Goal: Task Accomplishment & Management: Use online tool/utility

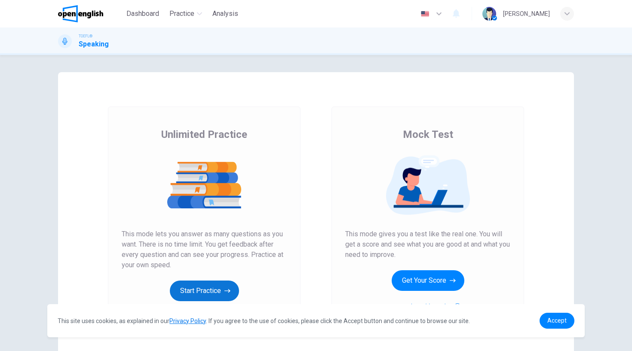
click at [214, 293] on button "Start Practice" at bounding box center [204, 291] width 69 height 21
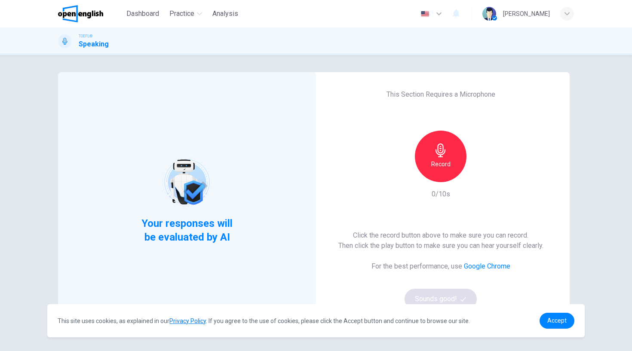
click at [431, 164] on h6 "Record" at bounding box center [440, 164] width 19 height 10
click at [482, 163] on div "Record" at bounding box center [440, 157] width 93 height 52
click at [482, 171] on icon "button" at bounding box center [480, 175] width 9 height 9
click at [482, 171] on div "button" at bounding box center [480, 176] width 14 height 14
click at [442, 298] on button "Sounds good!" at bounding box center [441, 299] width 72 height 21
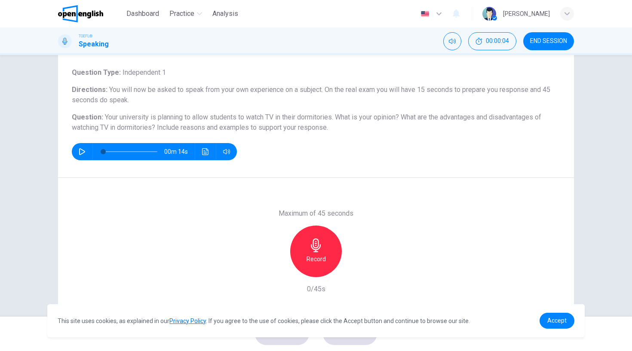
scroll to position [45, 0]
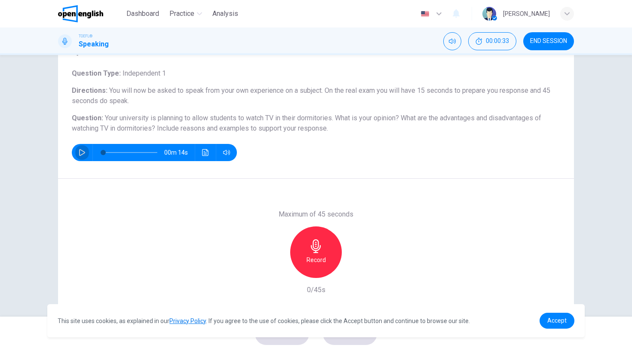
click at [83, 151] on icon "button" at bounding box center [82, 152] width 7 height 7
type input "*"
click at [316, 243] on icon "button" at bounding box center [316, 246] width 14 height 14
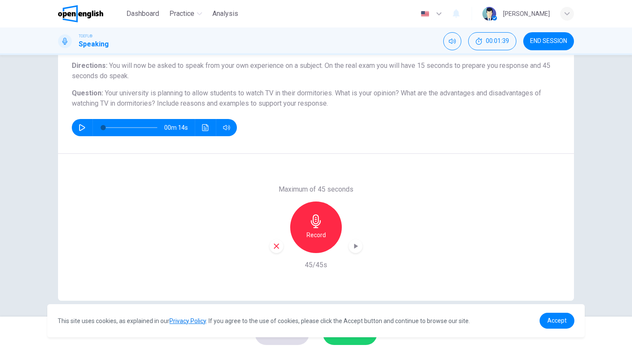
scroll to position [71, 0]
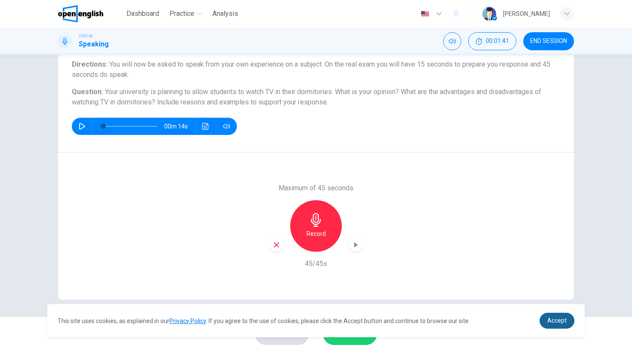
click at [555, 319] on span "Accept" at bounding box center [556, 320] width 19 height 7
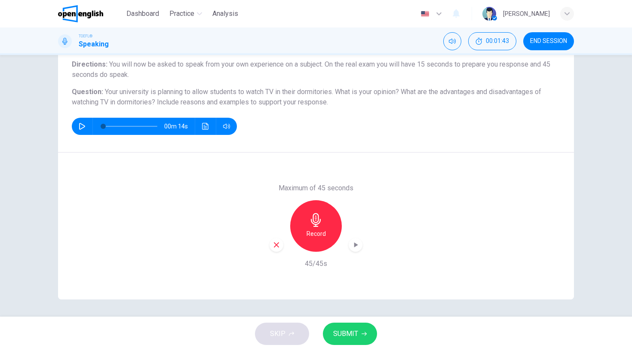
click at [355, 333] on span "SUBMIT" at bounding box center [345, 334] width 25 height 12
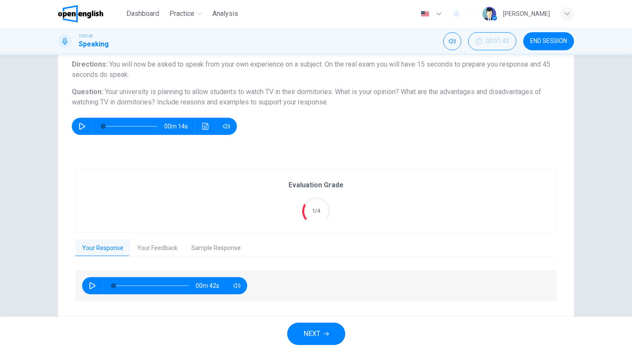
scroll to position [91, 0]
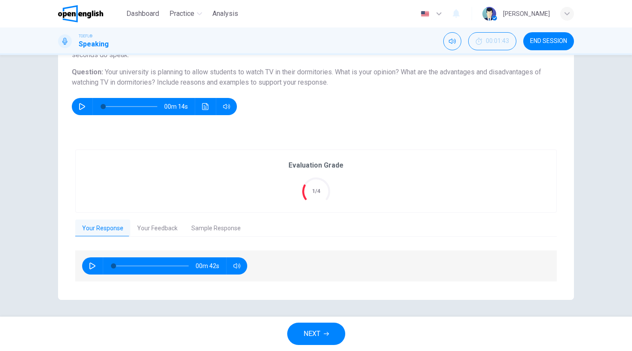
click at [93, 267] on icon "button" at bounding box center [92, 266] width 6 height 7
click at [151, 224] on button "Your Feedback" at bounding box center [157, 229] width 54 height 18
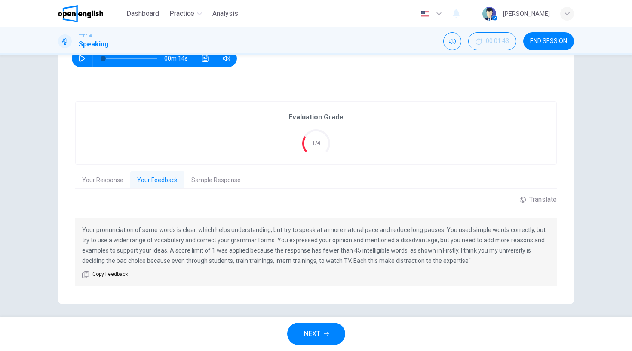
scroll to position [143, 0]
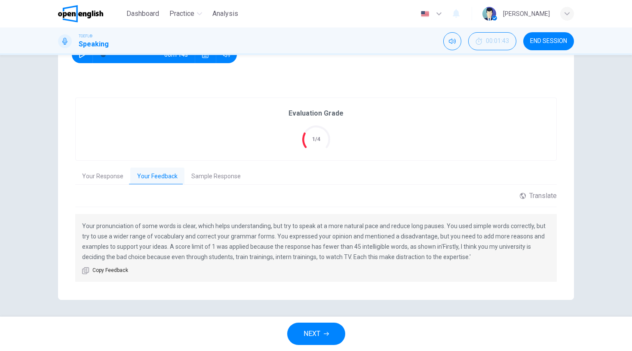
click at [227, 178] on button "Sample Response" at bounding box center [215, 177] width 63 height 18
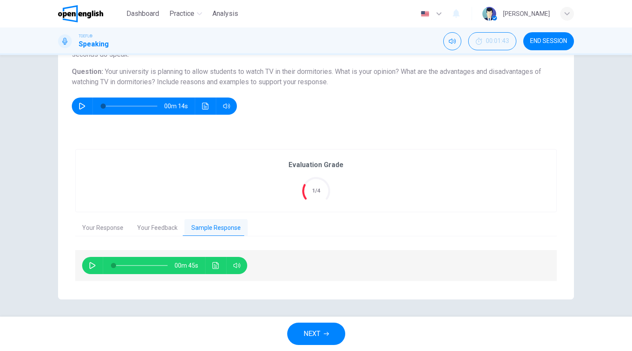
scroll to position [91, 0]
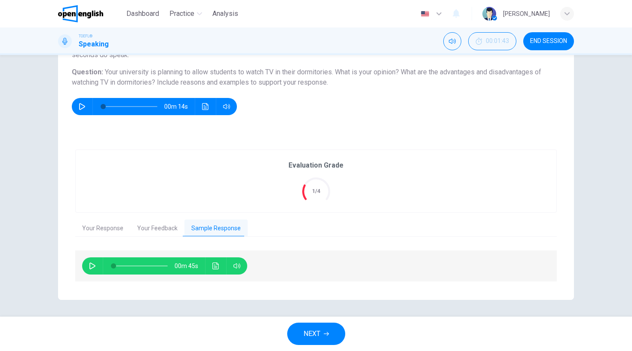
drag, startPoint x: 220, startPoint y: 178, endPoint x: 90, endPoint y: 271, distance: 160.0
click at [90, 272] on div "Evaluation Grade 1/4 Your Response Your Feedback Sample Response 00m 14s Transl…" at bounding box center [315, 216] width 481 height 133
click at [92, 267] on icon "button" at bounding box center [92, 266] width 6 height 7
type input "**"
type input "*"
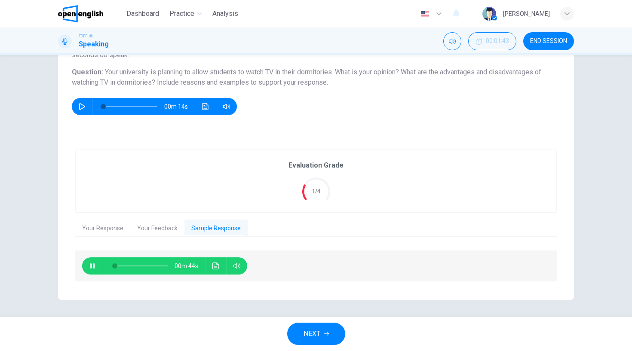
type input "**"
type input "*"
click at [95, 229] on button "Your Response" at bounding box center [102, 229] width 55 height 18
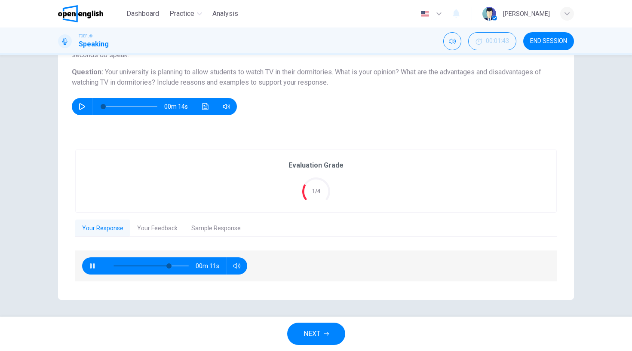
type input "**"
type input "*"
click at [92, 269] on icon "button" at bounding box center [92, 266] width 7 height 7
type input "**"
click at [211, 228] on button "Sample Response" at bounding box center [215, 229] width 63 height 18
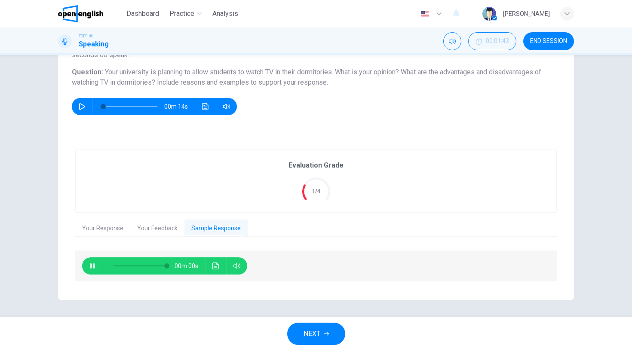
type input "*"
click at [319, 331] on span "NEXT" at bounding box center [311, 334] width 17 height 12
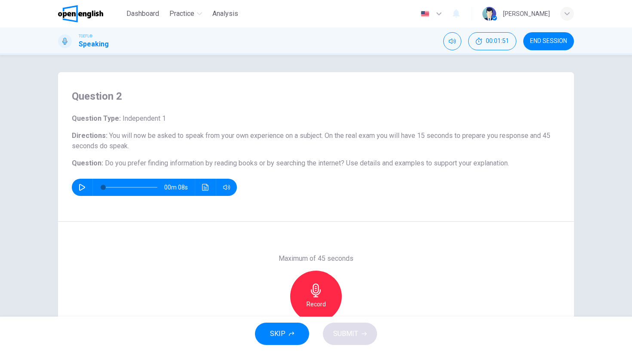
click at [79, 187] on icon "button" at bounding box center [82, 187] width 7 height 7
type input "*"
click at [311, 289] on icon "button" at bounding box center [316, 291] width 14 height 14
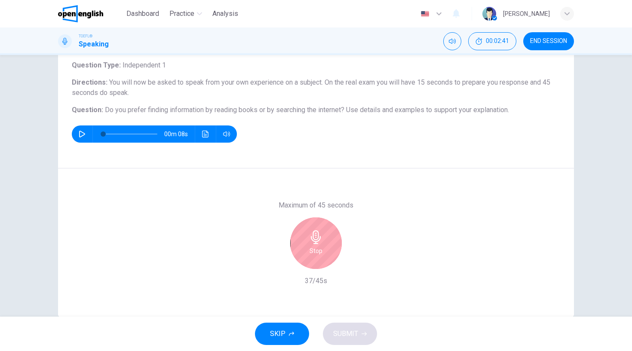
scroll to position [54, 0]
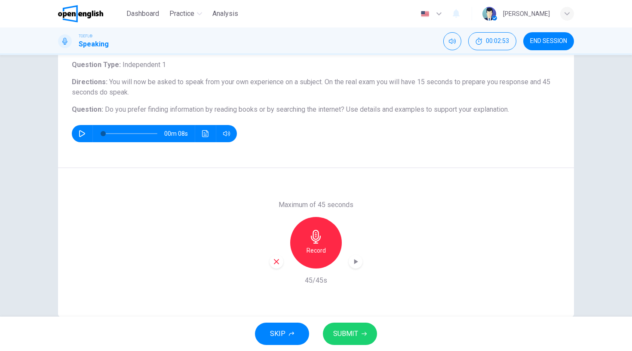
click at [317, 238] on icon "button" at bounding box center [316, 237] width 10 height 14
click at [354, 333] on span "SUBMIT" at bounding box center [345, 334] width 25 height 12
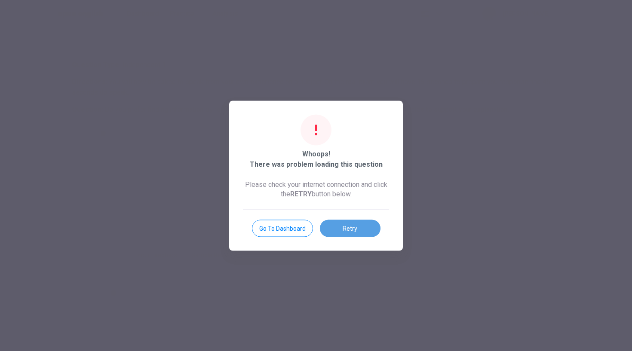
click at [350, 230] on button "Retry" at bounding box center [350, 228] width 61 height 17
click at [303, 223] on button "Go to Dashboard" at bounding box center [282, 228] width 61 height 17
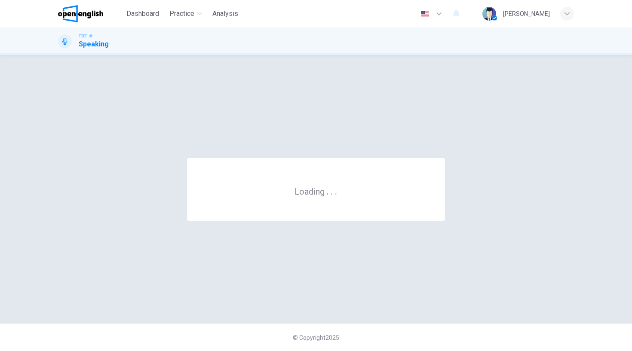
scroll to position [0, 0]
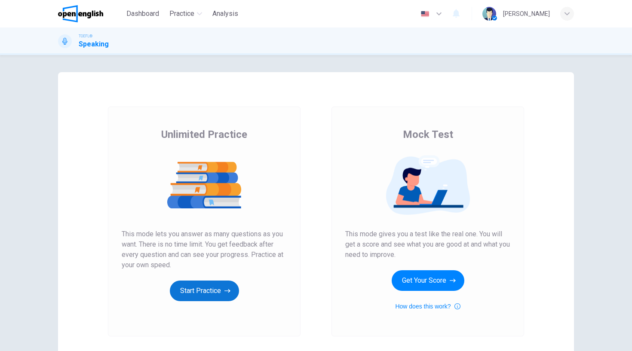
click at [213, 294] on button "Start Practice" at bounding box center [204, 291] width 69 height 21
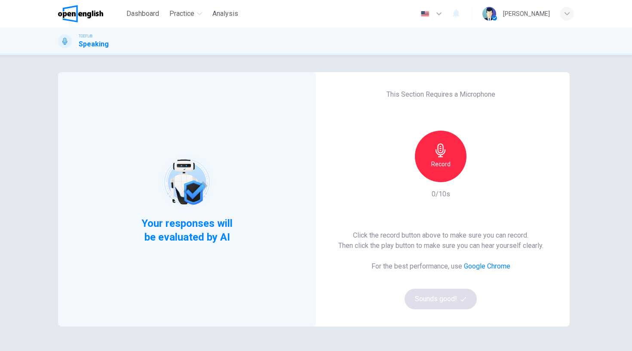
click at [433, 167] on h6 "Record" at bounding box center [440, 164] width 19 height 10
click at [448, 291] on button "Sounds good!" at bounding box center [441, 299] width 72 height 21
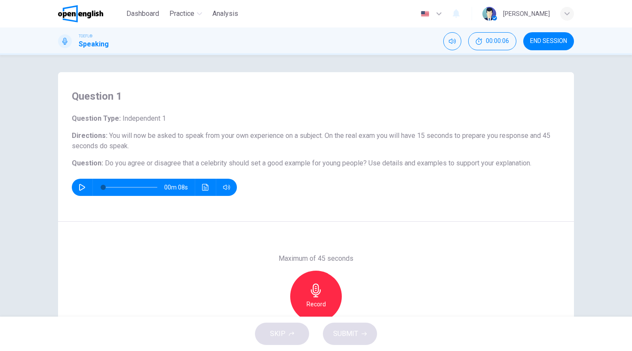
click at [84, 187] on icon "button" at bounding box center [82, 187] width 6 height 7
type input "*"
click at [323, 288] on div "Record" at bounding box center [316, 297] width 52 height 52
click at [316, 293] on icon "button" at bounding box center [316, 291] width 10 height 14
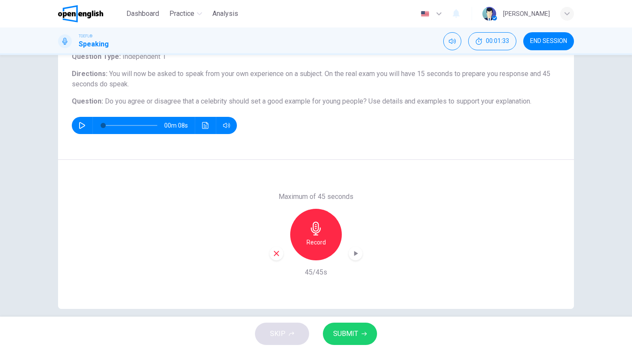
scroll to position [71, 0]
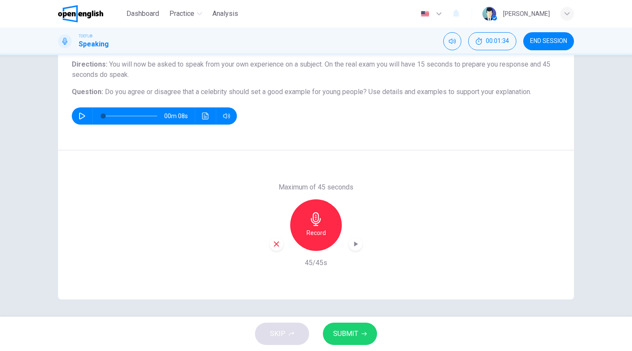
click at [319, 217] on icon "button" at bounding box center [316, 219] width 14 height 14
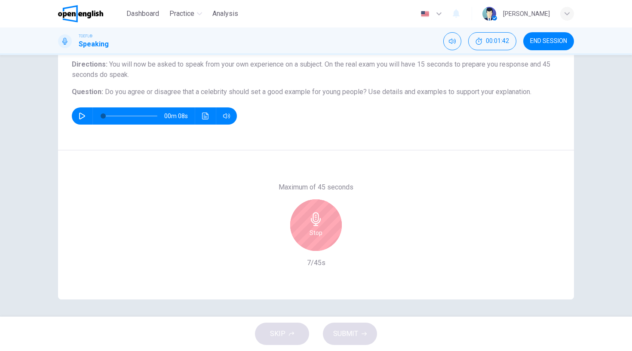
click at [319, 217] on icon "button" at bounding box center [316, 219] width 14 height 14
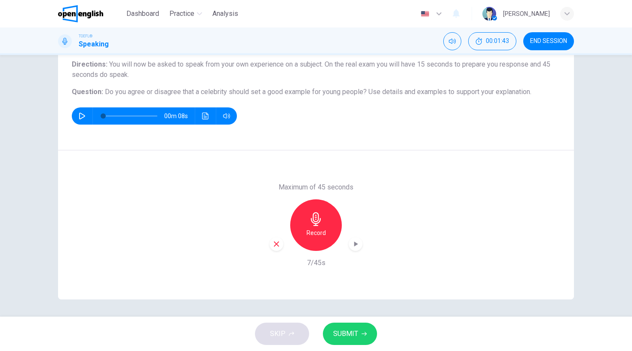
click at [319, 217] on icon "button" at bounding box center [316, 219] width 14 height 14
click at [354, 329] on span "SUBMIT" at bounding box center [345, 334] width 25 height 12
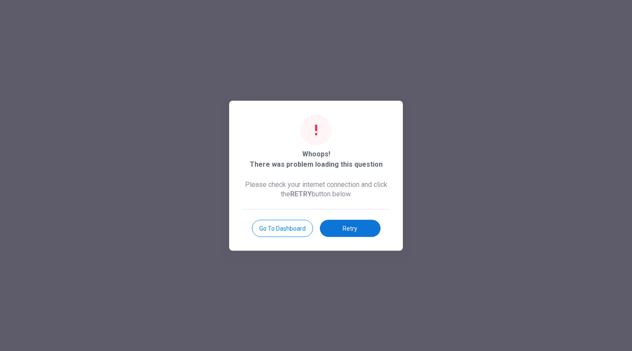
click at [347, 228] on button "Retry" at bounding box center [350, 228] width 61 height 17
click at [347, 227] on button "Retry" at bounding box center [350, 228] width 61 height 17
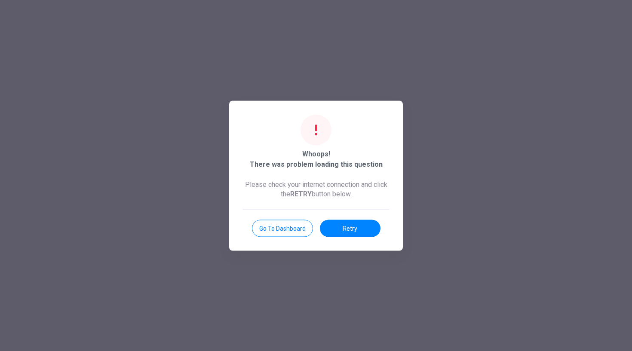
click at [347, 227] on button "Retry" at bounding box center [350, 228] width 61 height 17
click at [298, 231] on button "Go to Dashboard" at bounding box center [282, 228] width 61 height 17
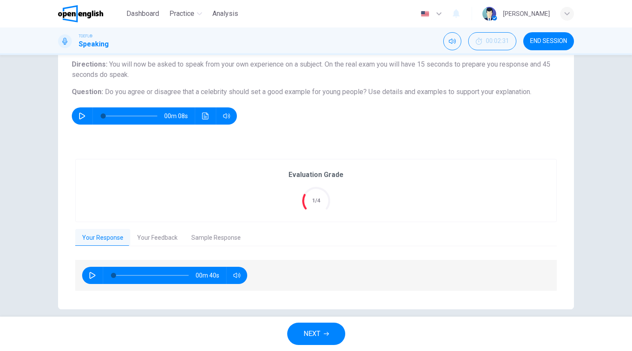
click at [167, 236] on button "Your Feedback" at bounding box center [157, 238] width 54 height 18
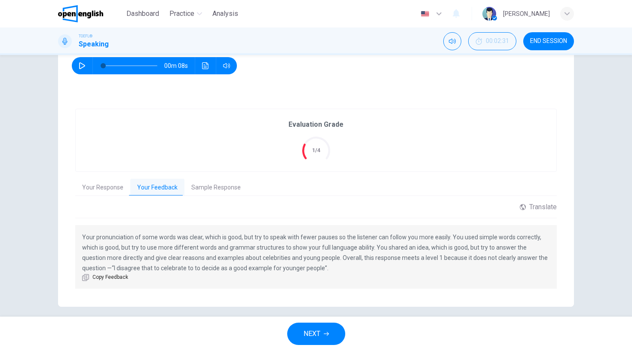
scroll to position [133, 0]
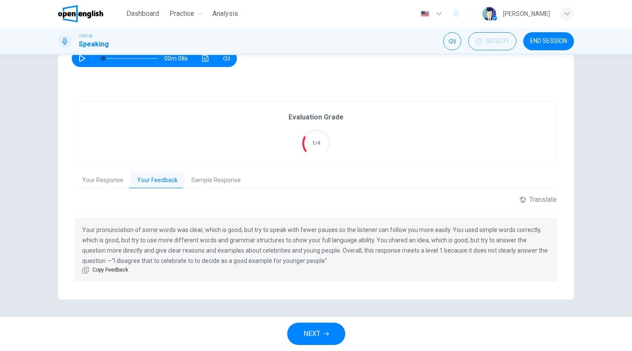
click at [104, 181] on button "Your Response" at bounding box center [102, 181] width 55 height 18
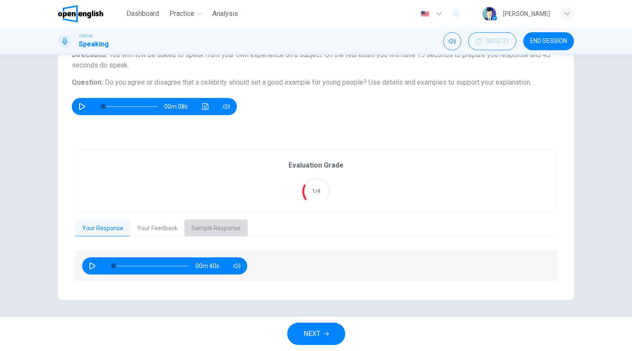
click at [218, 233] on button "Sample Response" at bounding box center [215, 229] width 63 height 18
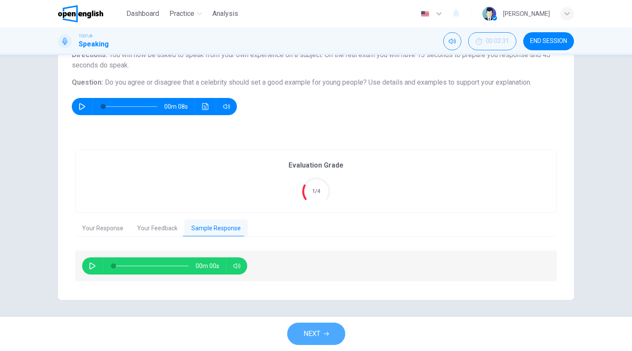
click at [319, 341] on button "NEXT" at bounding box center [316, 334] width 58 height 22
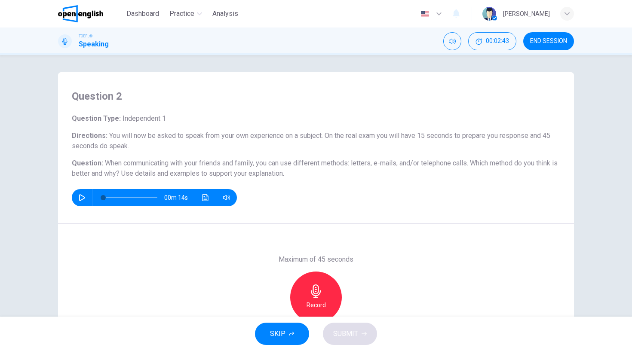
click at [80, 198] on icon "button" at bounding box center [82, 197] width 7 height 7
type input "*"
click at [314, 288] on icon "button" at bounding box center [316, 292] width 14 height 14
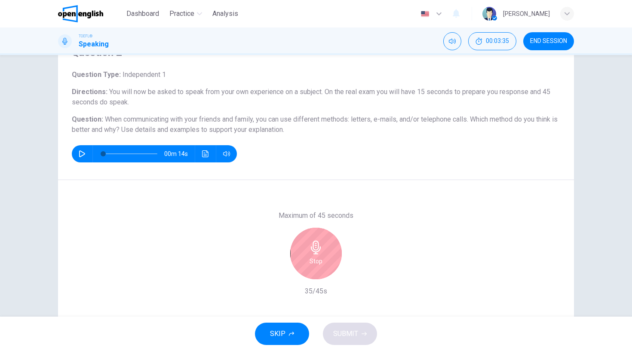
scroll to position [49, 0]
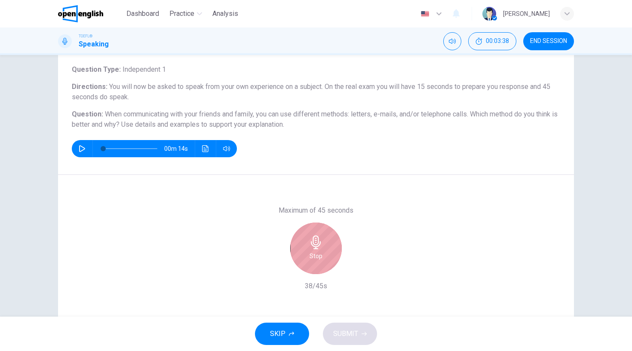
click at [322, 245] on div "Stop" at bounding box center [316, 249] width 52 height 52
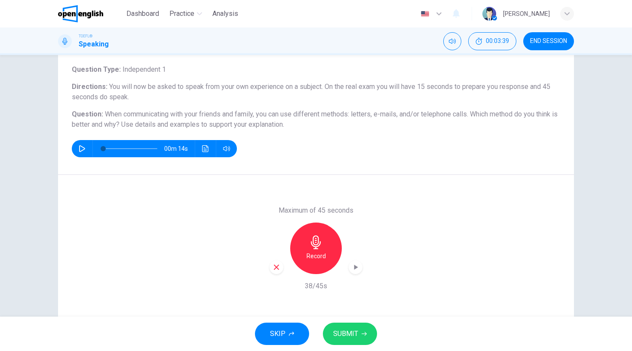
click at [322, 245] on div "Record" at bounding box center [316, 249] width 52 height 52
click at [307, 237] on div "Record" at bounding box center [316, 249] width 52 height 52
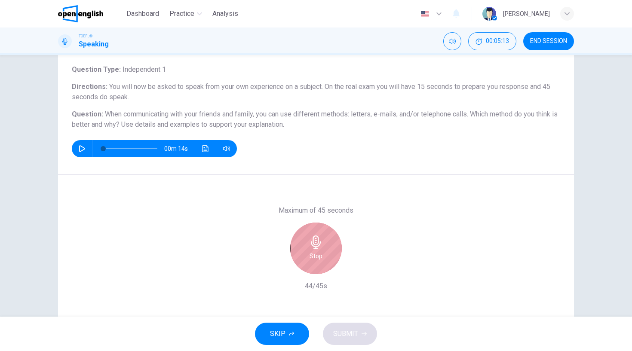
click at [307, 237] on div "Stop" at bounding box center [316, 249] width 52 height 52
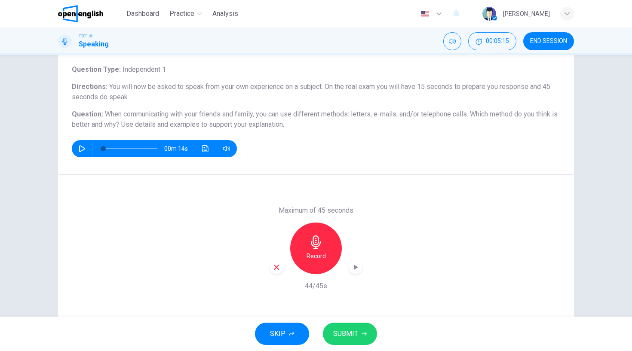
click at [352, 341] on button "SUBMIT" at bounding box center [350, 334] width 54 height 22
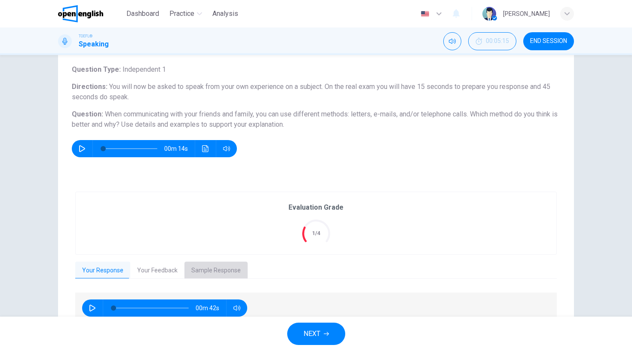
click at [221, 271] on button "Sample Response" at bounding box center [215, 271] width 63 height 18
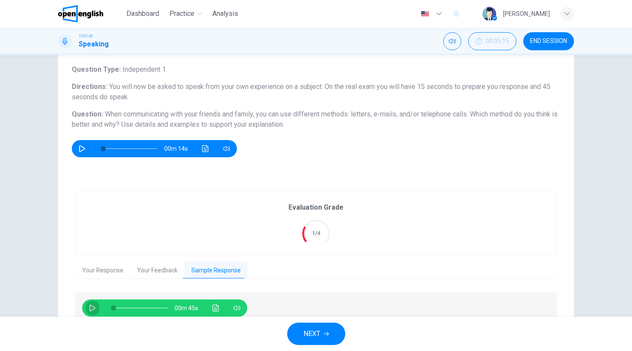
click at [91, 306] on icon "button" at bounding box center [92, 308] width 6 height 7
type input "*"
click at [313, 329] on span "NEXT" at bounding box center [311, 334] width 17 height 12
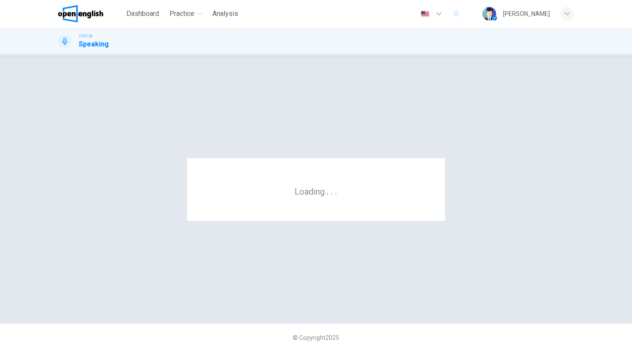
scroll to position [0, 0]
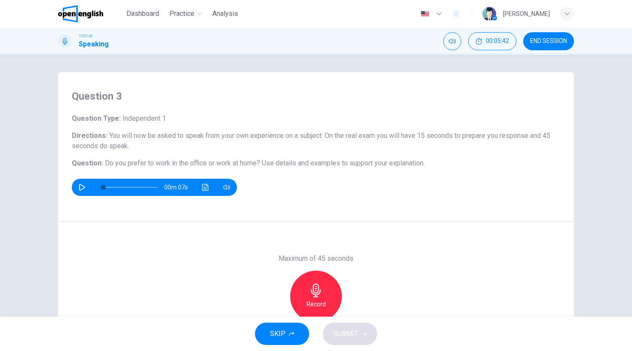
click at [312, 282] on div "Record" at bounding box center [316, 297] width 52 height 52
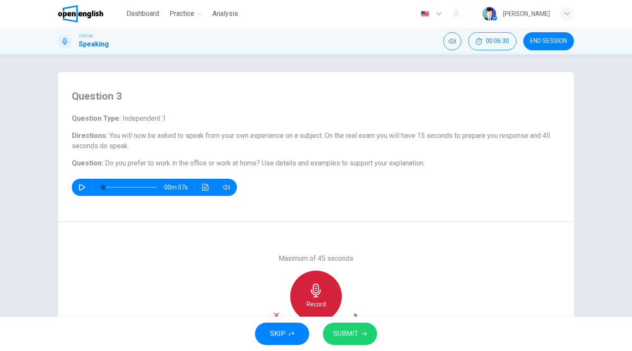
click at [312, 282] on div "Record" at bounding box center [316, 297] width 52 height 52
click at [356, 316] on icon "button" at bounding box center [356, 315] width 4 height 5
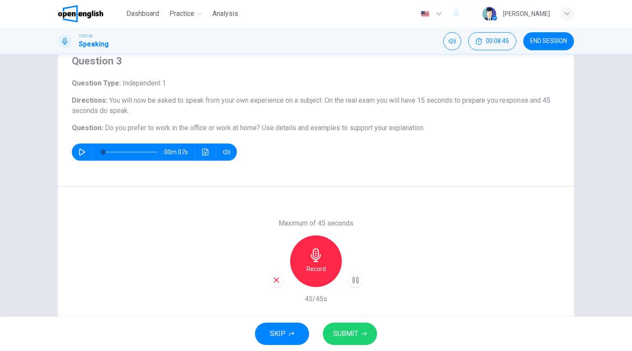
scroll to position [34, 0]
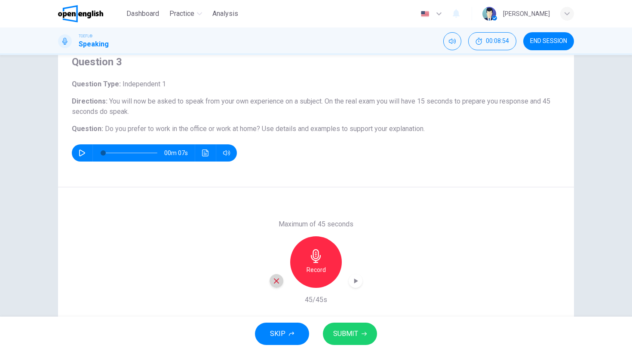
click at [273, 280] on icon "button" at bounding box center [277, 281] width 8 height 8
click at [314, 256] on icon "button" at bounding box center [316, 256] width 10 height 14
click at [356, 278] on icon "button" at bounding box center [355, 281] width 9 height 9
click at [357, 332] on span "SUBMIT" at bounding box center [345, 334] width 25 height 12
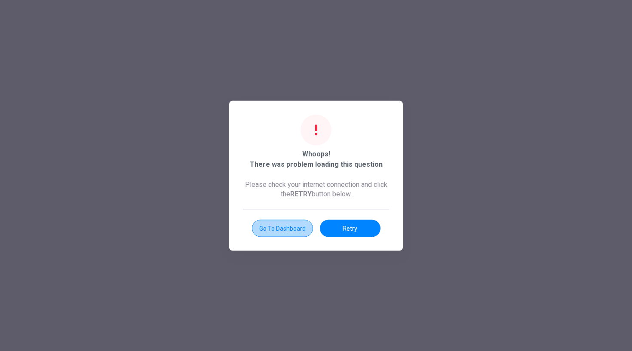
click at [300, 229] on button "Go to Dashboard" at bounding box center [282, 228] width 61 height 17
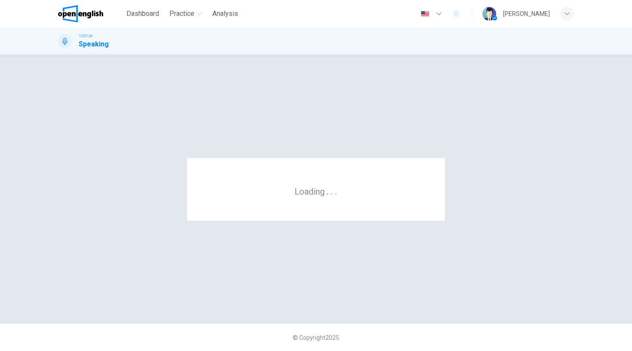
scroll to position [0, 0]
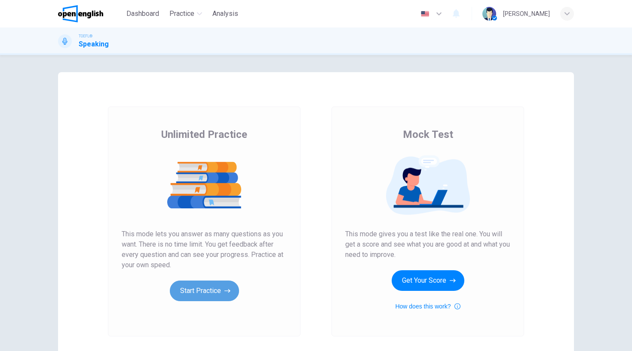
click at [183, 292] on button "Start Practice" at bounding box center [204, 291] width 69 height 21
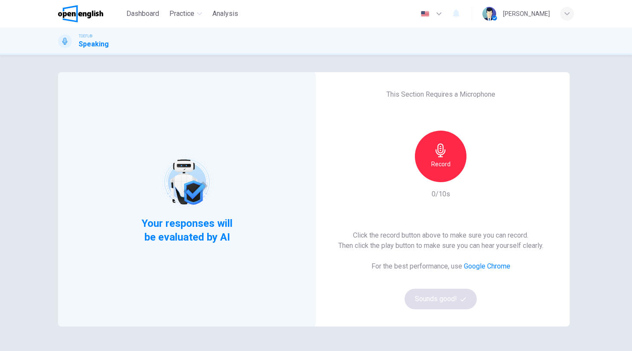
click at [446, 174] on div "Record" at bounding box center [441, 157] width 52 height 52
click at [455, 300] on button "Sounds good!" at bounding box center [441, 299] width 72 height 21
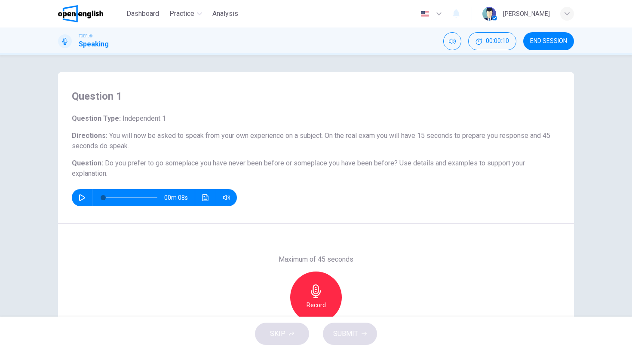
click at [80, 196] on icon "button" at bounding box center [82, 197] width 7 height 7
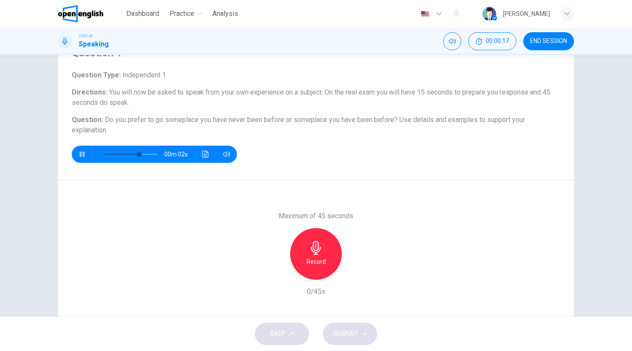
scroll to position [44, 0]
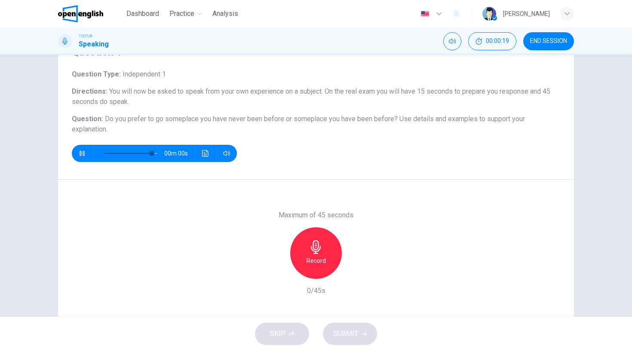
type input "*"
click at [317, 251] on icon "button" at bounding box center [316, 247] width 10 height 14
click at [277, 274] on icon "button" at bounding box center [276, 272] width 5 height 5
click at [319, 252] on icon "button" at bounding box center [316, 247] width 14 height 14
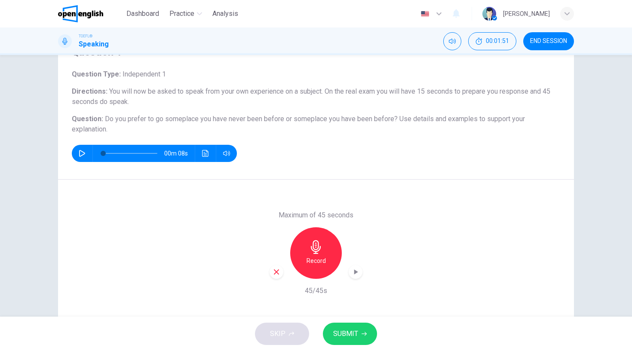
click at [273, 270] on icon "button" at bounding box center [277, 272] width 8 height 8
click at [322, 248] on div "Record" at bounding box center [316, 253] width 52 height 52
click at [354, 331] on span "SUBMIT" at bounding box center [345, 334] width 25 height 12
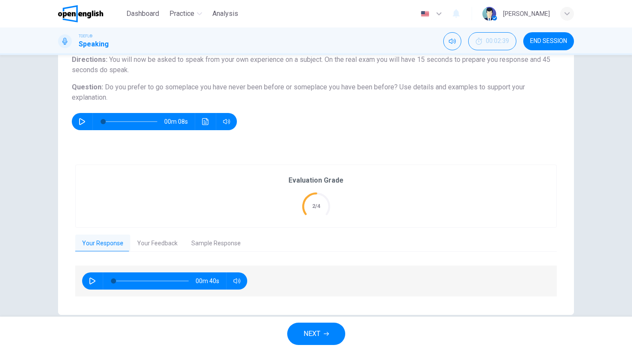
scroll to position [91, 0]
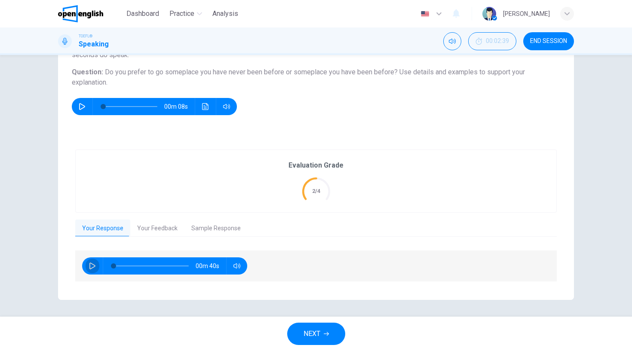
click at [91, 264] on icon "button" at bounding box center [92, 266] width 7 height 7
type input "*"
click at [149, 230] on button "Your Feedback" at bounding box center [157, 229] width 54 height 18
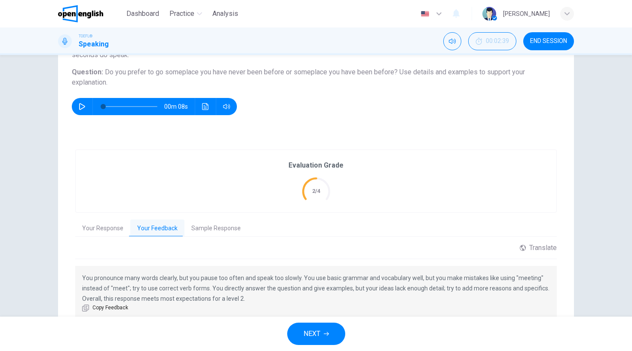
click at [209, 227] on button "Sample Response" at bounding box center [215, 229] width 63 height 18
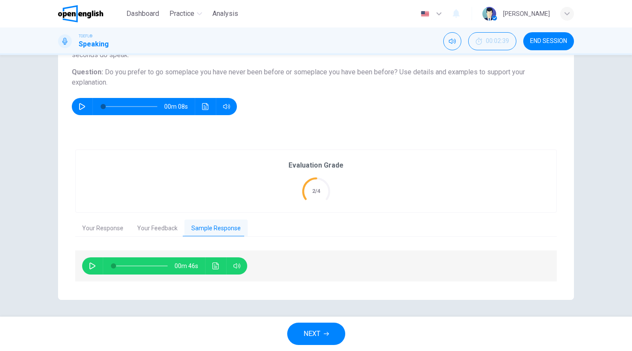
click at [90, 265] on icon "button" at bounding box center [92, 266] width 7 height 7
type input "*"
click at [141, 14] on span "Dashboard" at bounding box center [142, 14] width 33 height 10
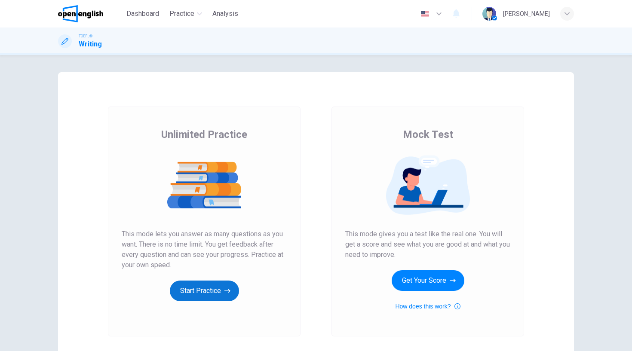
click at [205, 291] on button "Start Practice" at bounding box center [204, 291] width 69 height 21
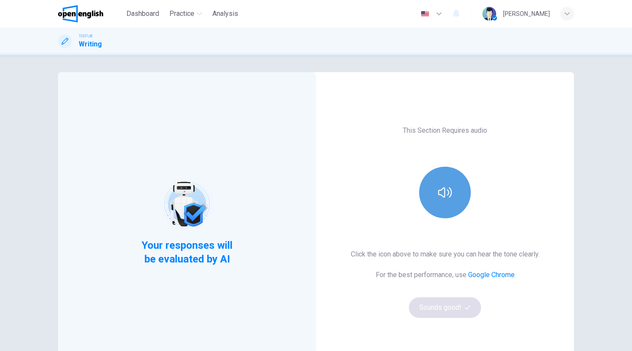
click at [436, 204] on button "button" at bounding box center [445, 193] width 52 height 52
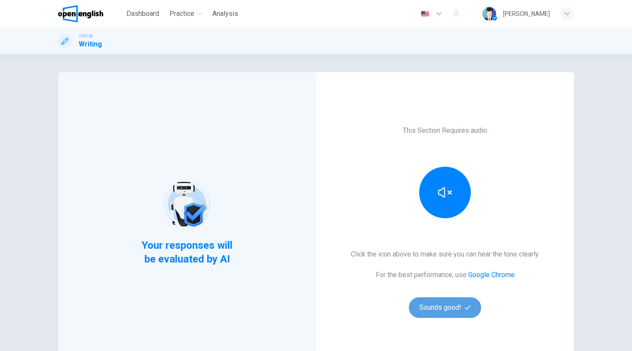
click at [455, 303] on button "Sounds good!" at bounding box center [445, 307] width 72 height 21
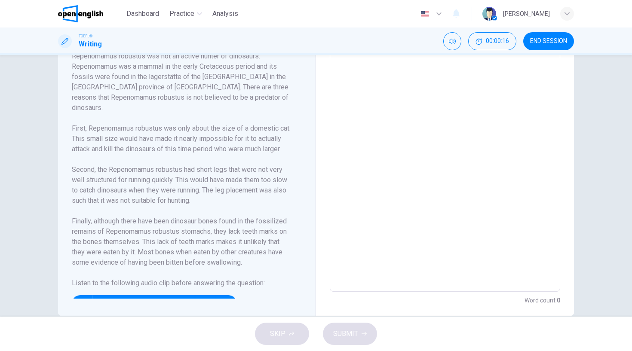
scroll to position [230, 0]
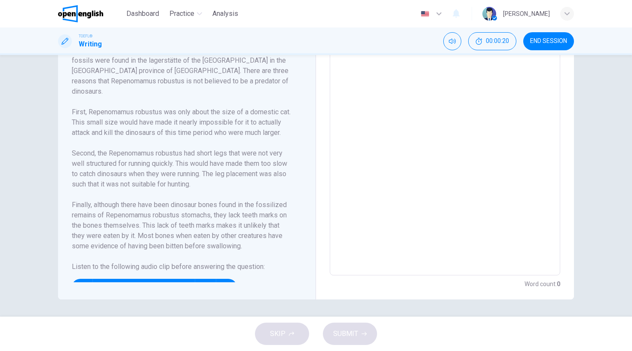
click at [313, 214] on div "Robustus Repenomamus robustus was not an active hunter of dinosaurs. Repenomamu…" at bounding box center [187, 153] width 258 height 292
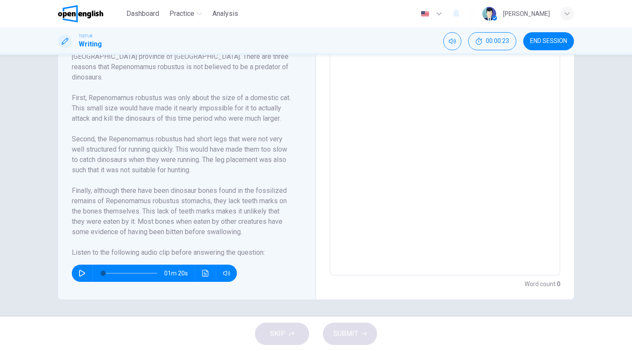
click at [80, 273] on icon "button" at bounding box center [82, 273] width 7 height 7
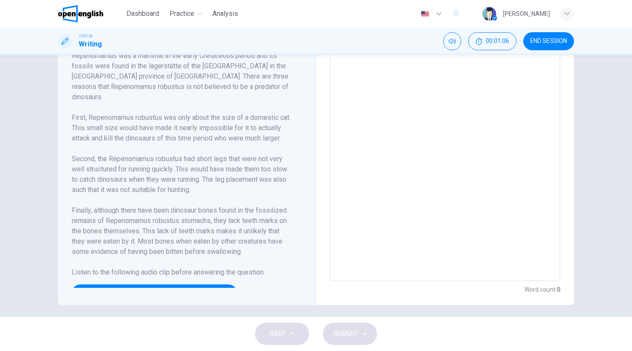
scroll to position [230, 0]
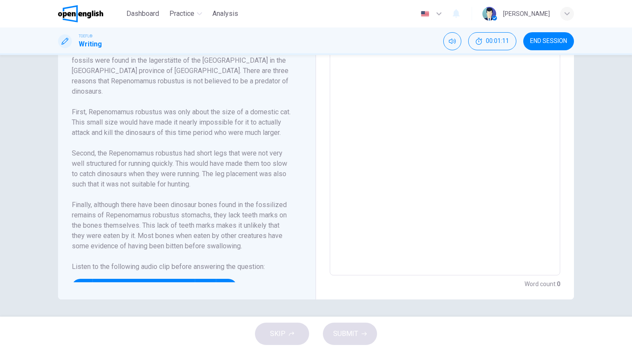
click at [307, 127] on div "Robustus Repenomamus robustus was not an active hunter of dinosaurs. Repenomamu…" at bounding box center [190, 154] width 237 height 258
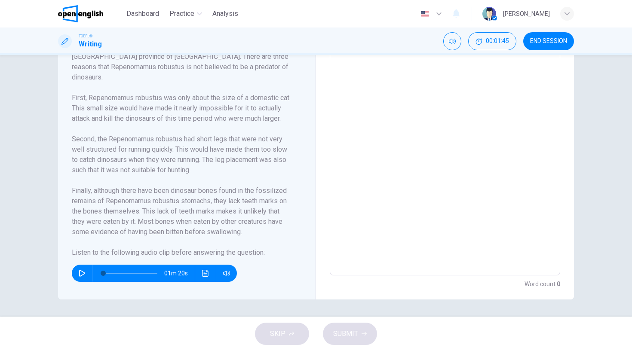
click at [83, 272] on icon "button" at bounding box center [82, 273] width 6 height 7
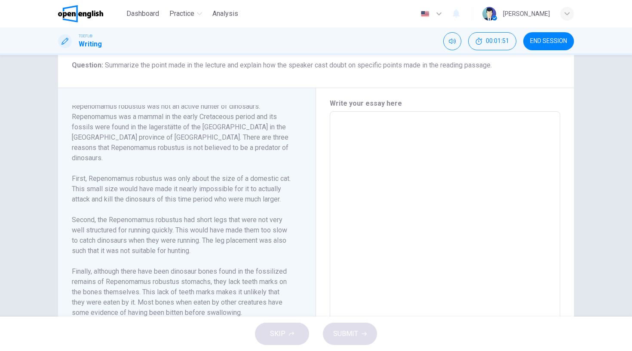
scroll to position [149, 0]
click at [352, 135] on textarea at bounding box center [445, 235] width 218 height 231
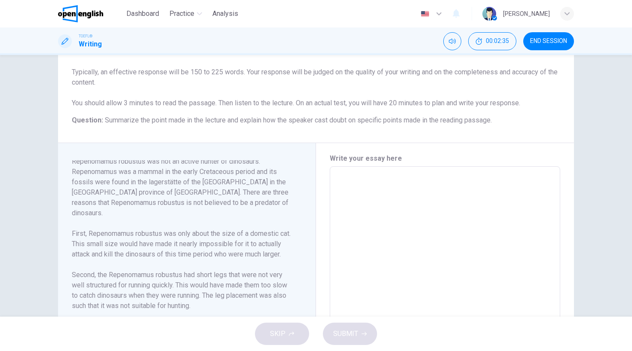
scroll to position [96, 0]
click at [309, 203] on div "Robustus Repenomamus robustus was not an active hunter of dinosaurs. Repenomamu…" at bounding box center [187, 287] width 258 height 292
drag, startPoint x: 303, startPoint y: 203, endPoint x: 308, endPoint y: 181, distance: 23.3
click at [308, 176] on div "Robustus Repenomamus robustus was not an active hunter of dinosaurs. Repenomamu…" at bounding box center [187, 287] width 258 height 292
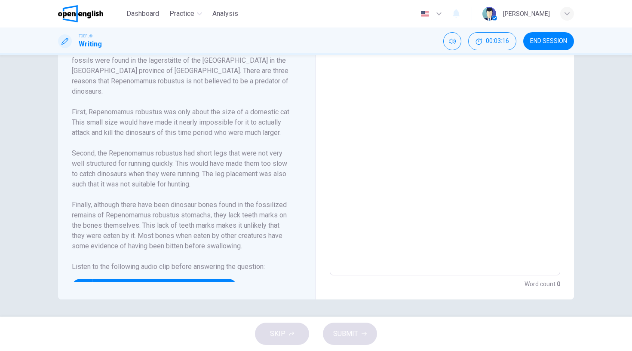
scroll to position [14, 0]
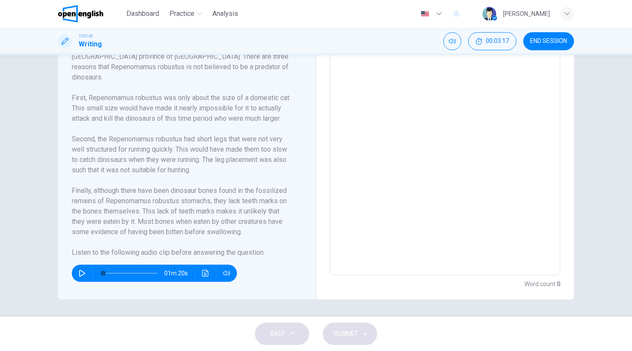
click at [81, 274] on icon "button" at bounding box center [82, 273] width 7 height 7
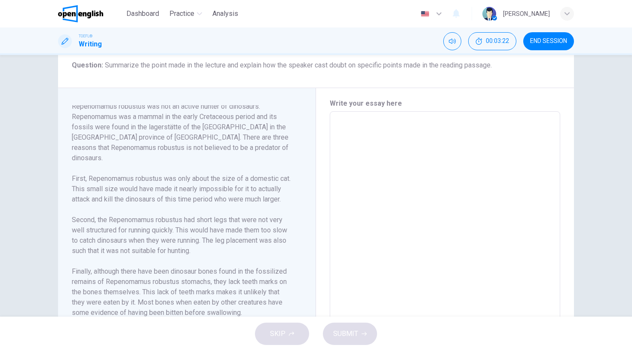
scroll to position [153, 0]
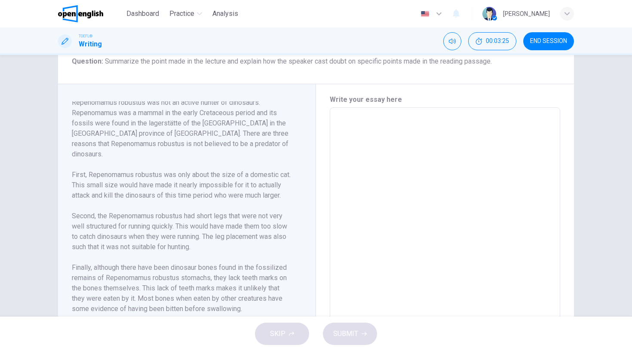
drag, startPoint x: 304, startPoint y: 222, endPoint x: 304, endPoint y: 197, distance: 25.4
click at [304, 197] on div "Robustus Repenomamus robustus was not an active hunter of dinosaurs. Repenomamu…" at bounding box center [190, 230] width 237 height 258
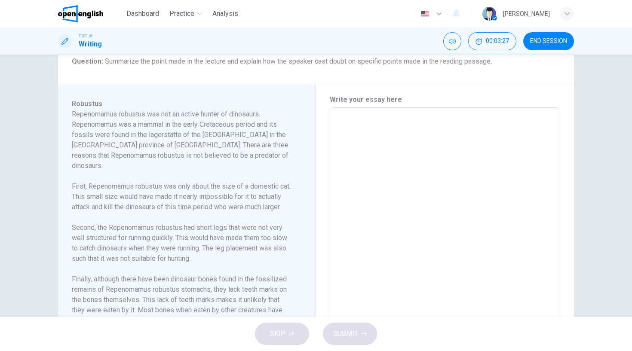
scroll to position [0, 0]
type input "**"
click at [562, 45] on button "END SESSION" at bounding box center [548, 41] width 51 height 18
